Goal: Task Accomplishment & Management: Use online tool/utility

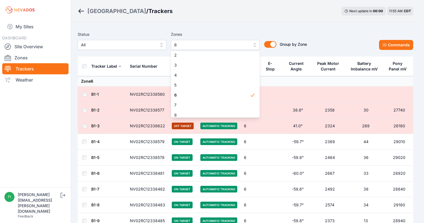
scroll to position [22, 0]
click at [240, 89] on div "6" at bounding box center [215, 85] width 89 height 10
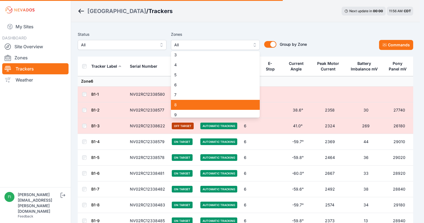
click at [234, 103] on span "8" at bounding box center [211, 105] width 75 height 6
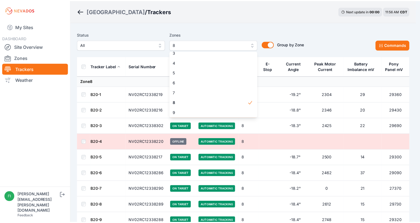
scroll to position [34, 0]
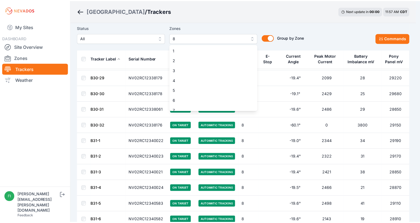
scroll to position [14, 0]
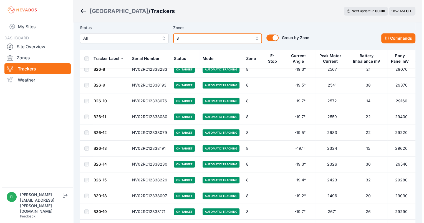
scroll to position [525, 0]
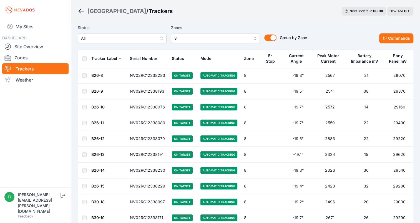
click at [248, 34] on button "8" at bounding box center [215, 38] width 89 height 10
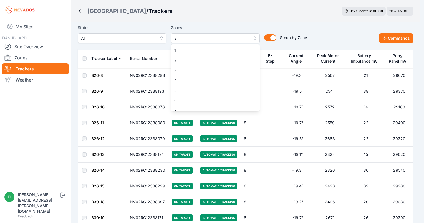
scroll to position [14, 0]
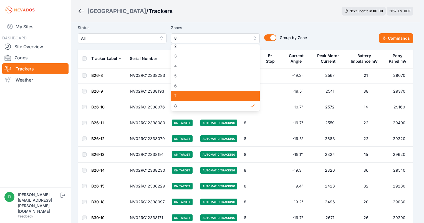
click at [209, 98] on span "7" at bounding box center [211, 96] width 75 height 6
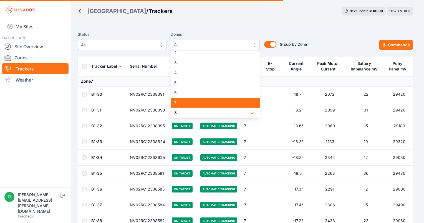
click at [208, 103] on span "7" at bounding box center [211, 103] width 75 height 6
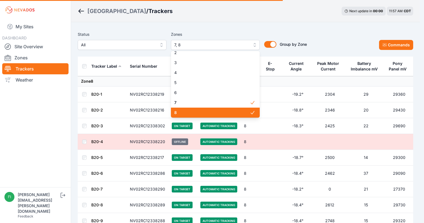
click at [208, 111] on span "8" at bounding box center [211, 113] width 75 height 6
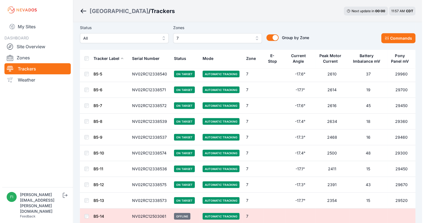
scroll to position [1414, 0]
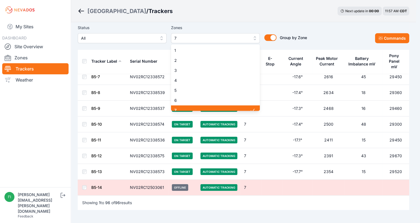
click at [250, 36] on button "7" at bounding box center [215, 38] width 89 height 10
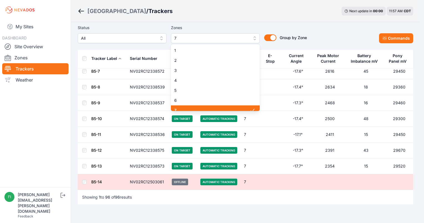
scroll to position [4, 0]
click at [209, 106] on span "7" at bounding box center [211, 106] width 75 height 6
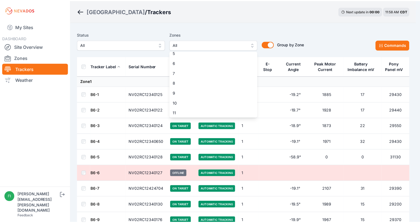
scroll to position [39, 0]
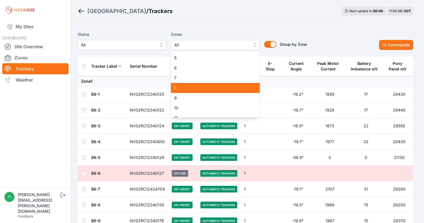
click at [247, 92] on div "8" at bounding box center [215, 88] width 89 height 10
click at [250, 92] on span at bounding box center [255, 88] width 10 height 10
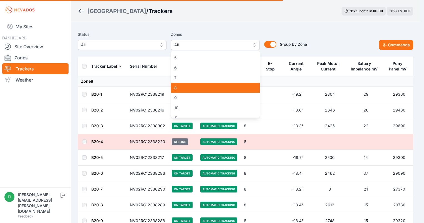
click at [239, 98] on span "9" at bounding box center [211, 98] width 75 height 6
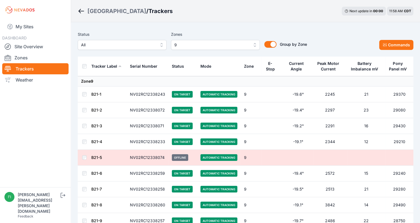
click at [253, 45] on button "9" at bounding box center [215, 45] width 89 height 10
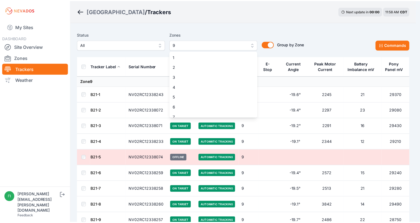
scroll to position [24, 0]
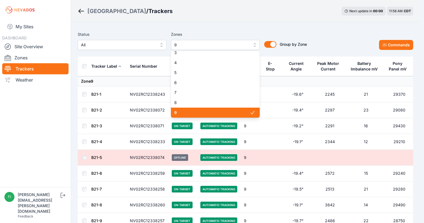
click at [213, 112] on span "9" at bounding box center [211, 113] width 75 height 6
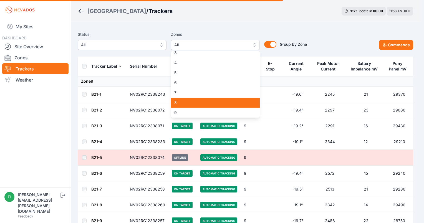
click at [214, 104] on span "8" at bounding box center [211, 103] width 75 height 6
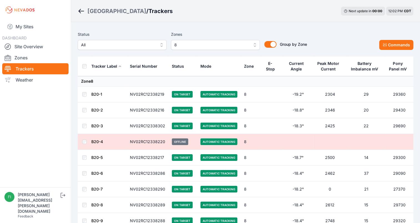
drag, startPoint x: 422, startPoint y: 29, endPoint x: 318, endPoint y: 16, distance: 104.1
click at [318, 16] on div "Sunlight Road / Trackers Next update in 00 : 00 12:02 PM CDT" at bounding box center [245, 11] width 349 height 22
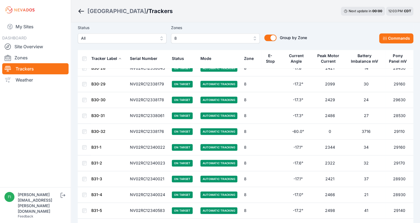
scroll to position [815, 0]
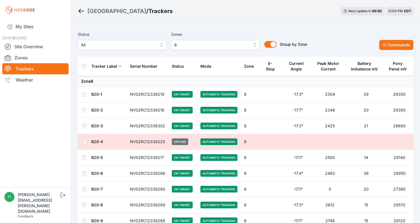
scroll to position [815, 0]
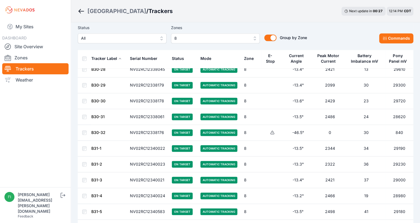
scroll to position [815, 0]
drag, startPoint x: 269, startPoint y: 129, endPoint x: 261, endPoint y: 124, distance: 9.3
click at [261, 125] on td at bounding box center [271, 133] width 21 height 16
click at [270, 130] on icon at bounding box center [272, 132] width 4 height 4
click at [386, 36] on button "Commands" at bounding box center [396, 38] width 34 height 10
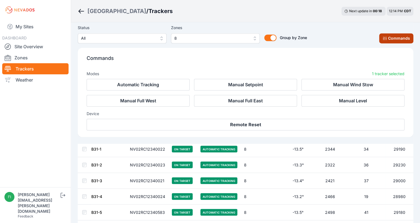
scroll to position [909, 0]
click at [192, 63] on p "Commands" at bounding box center [246, 60] width 318 height 12
click at [400, 37] on button "Commands" at bounding box center [396, 38] width 34 height 10
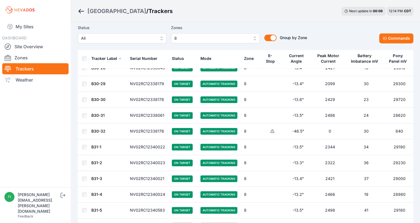
scroll to position [815, 0]
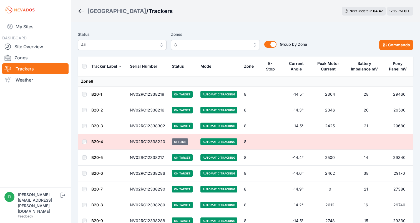
scroll to position [815, 0]
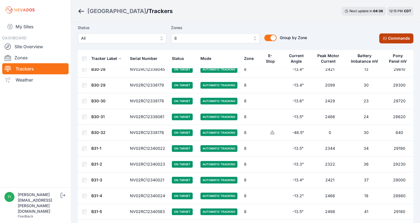
click at [384, 34] on button "Commands" at bounding box center [396, 38] width 34 height 10
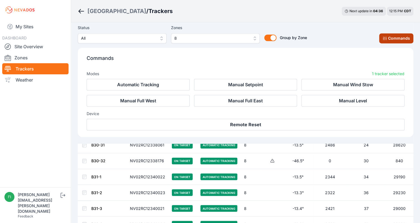
scroll to position [909, 0]
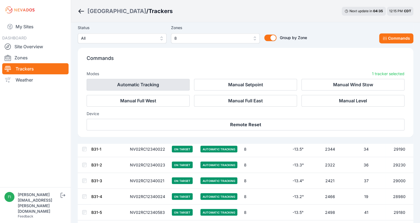
click at [176, 86] on button "Automatic Tracking" at bounding box center [138, 85] width 103 height 12
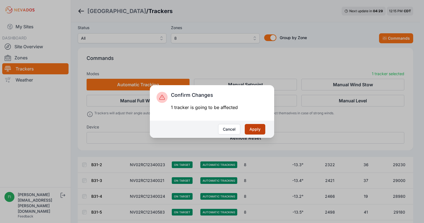
click at [254, 125] on button "Apply" at bounding box center [255, 129] width 21 height 11
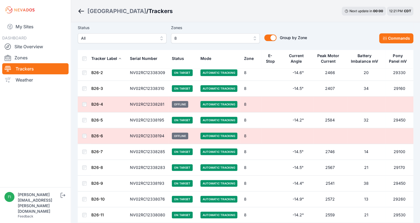
scroll to position [424, 0]
